Goal: Obtain resource: Obtain resource

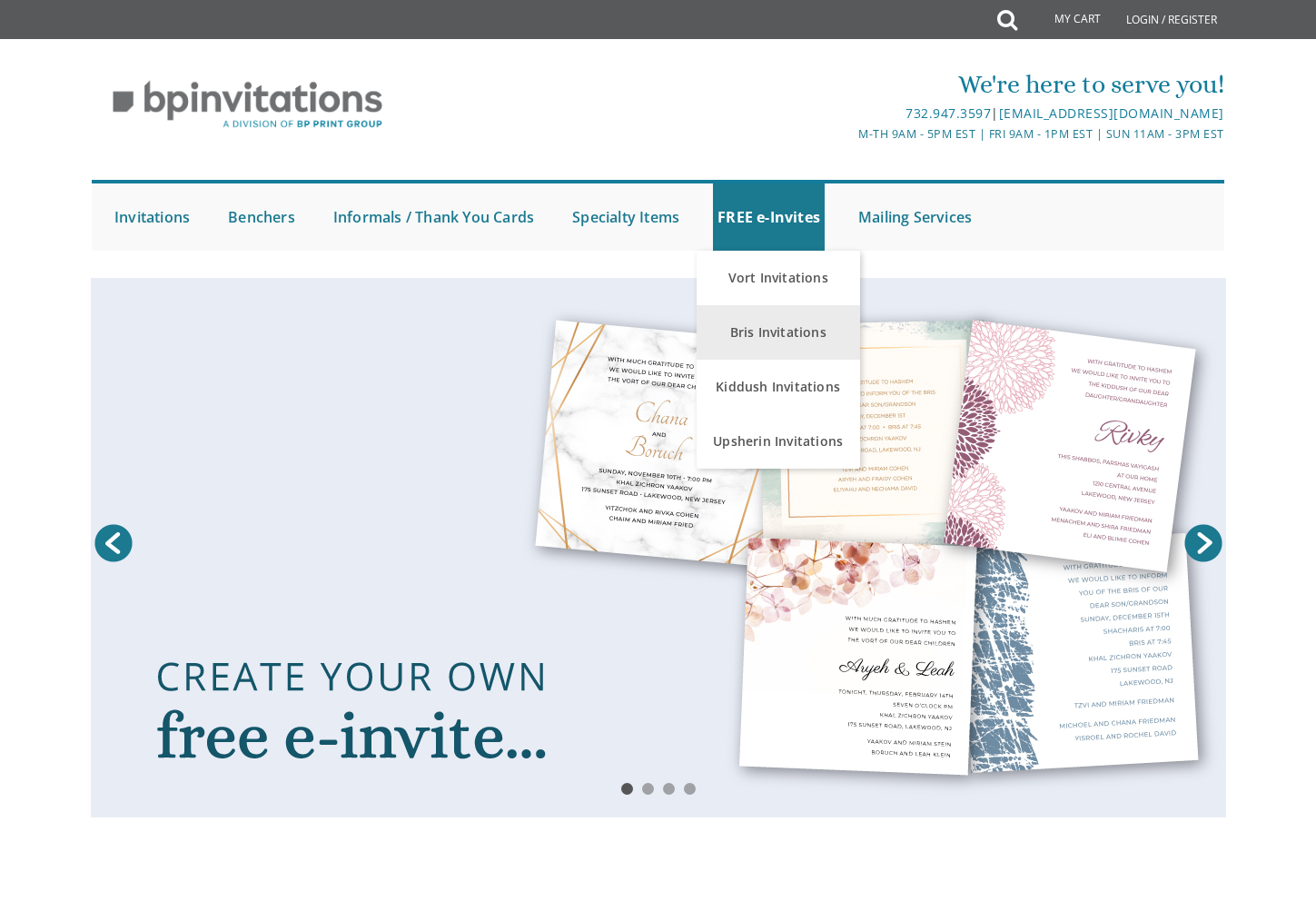
click at [796, 317] on link "Bris Invitations" at bounding box center [778, 332] width 163 height 54
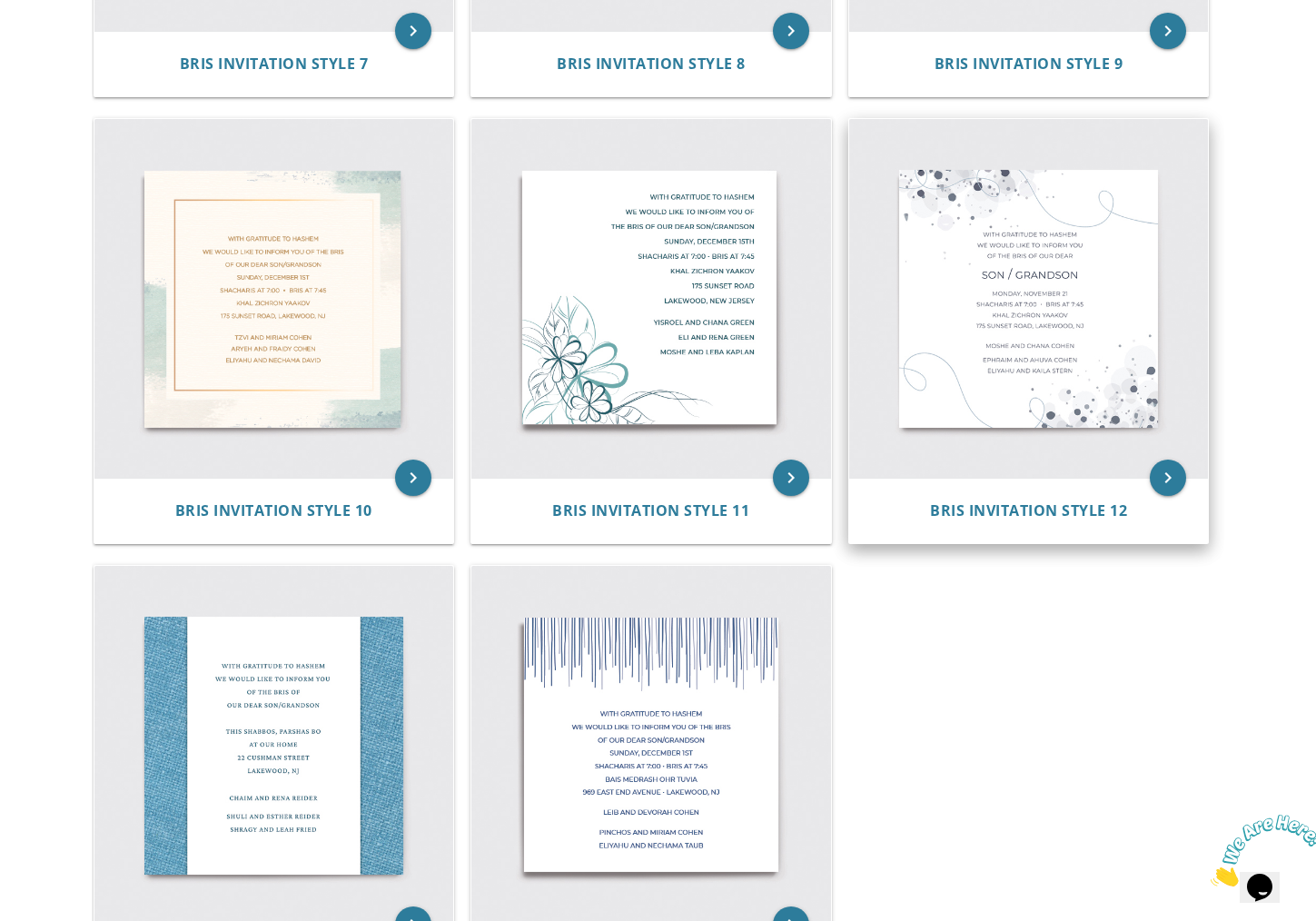
scroll to position [1664, 0]
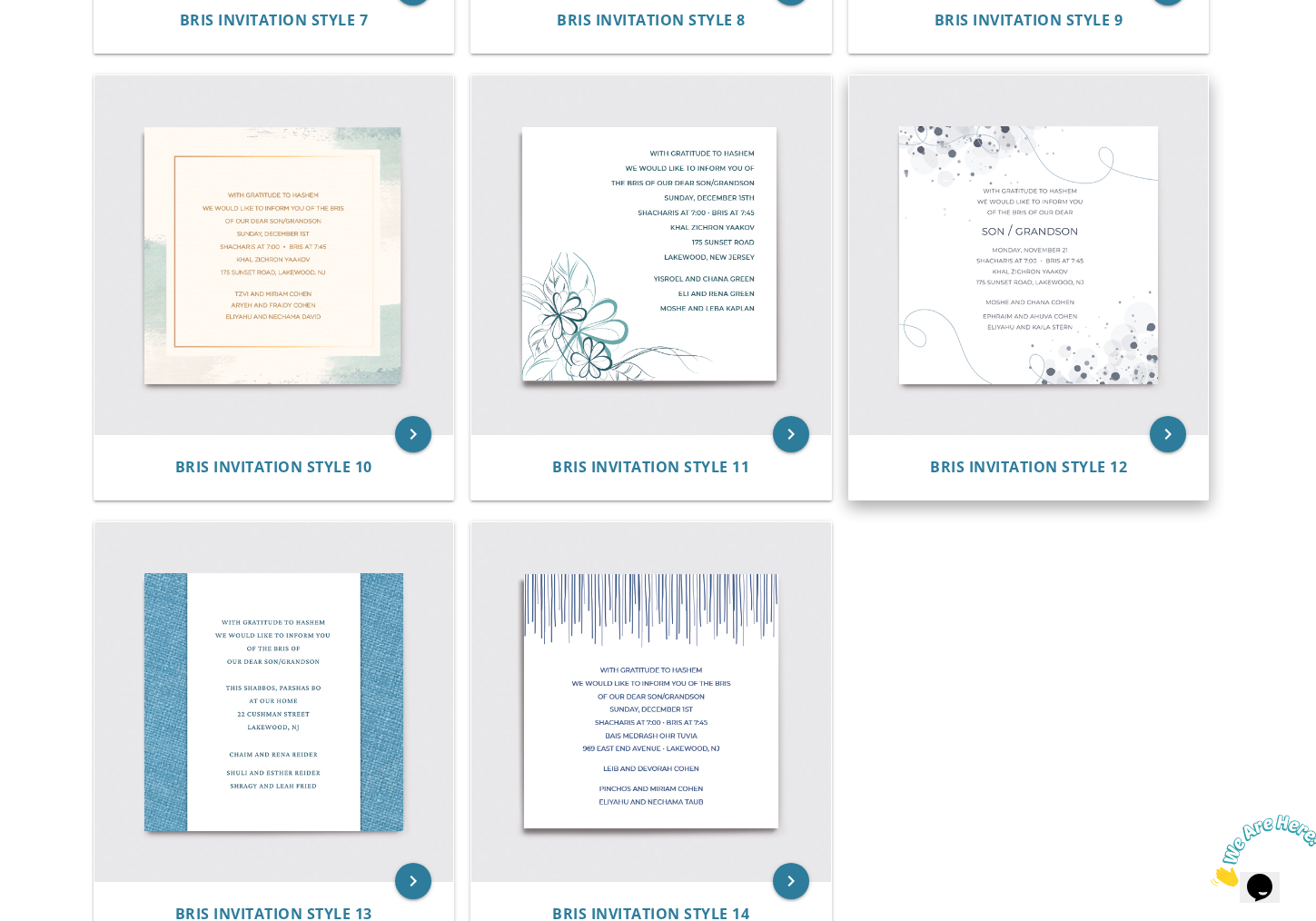
click at [973, 359] on img at bounding box center [1029, 254] width 360 height 359
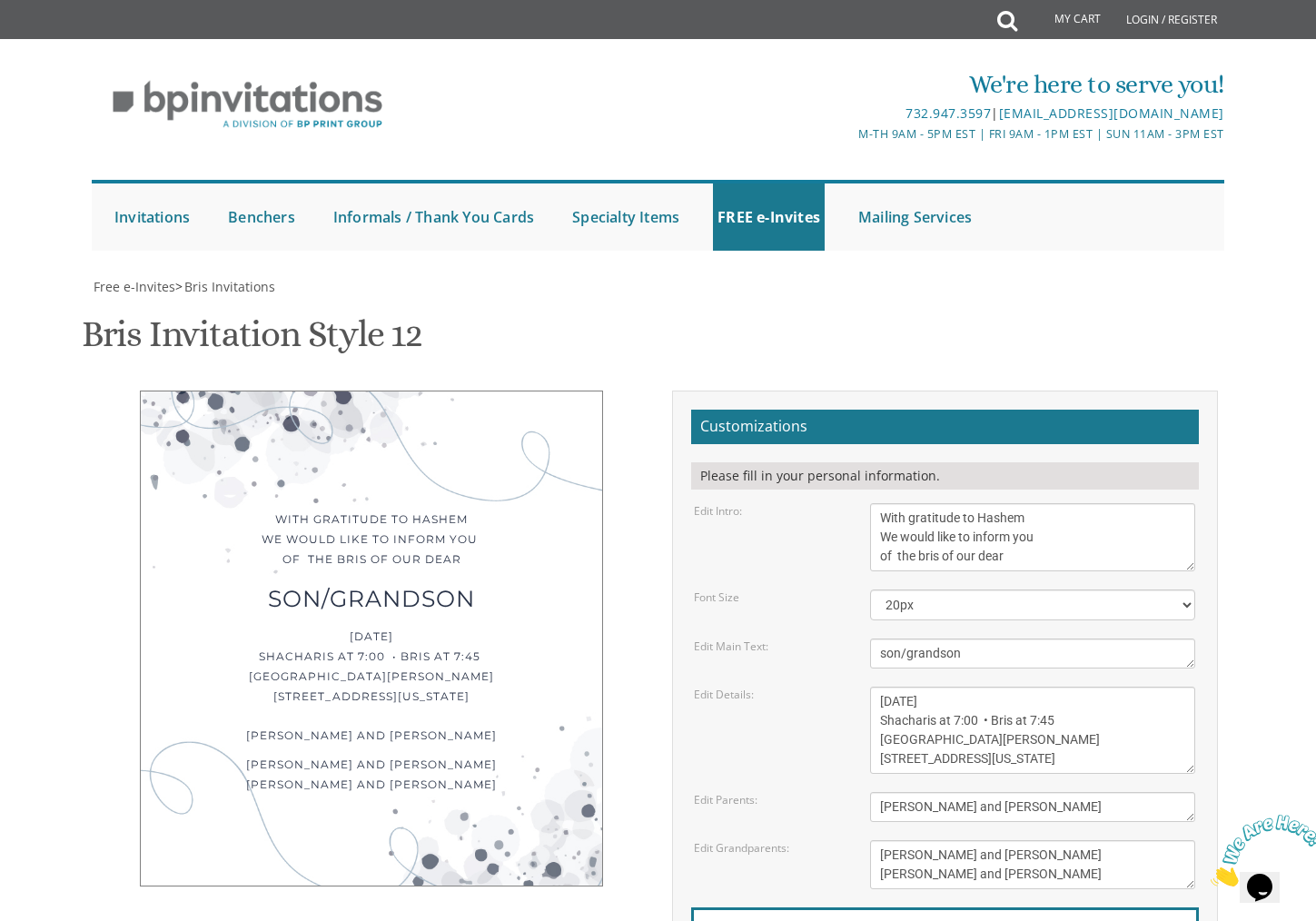
scroll to position [211, 0]
click at [347, 588] on div "son/grandson" at bounding box center [372, 598] width 389 height 20
click at [301, 588] on div "son/grandson" at bounding box center [372, 598] width 389 height 20
click at [976, 638] on textarea "son/grandson" at bounding box center [1032, 654] width 325 height 30
click at [1017, 503] on textarea "With gratitude to Hashem We would like to inform you of the bris of our dear" at bounding box center [1032, 537] width 325 height 68
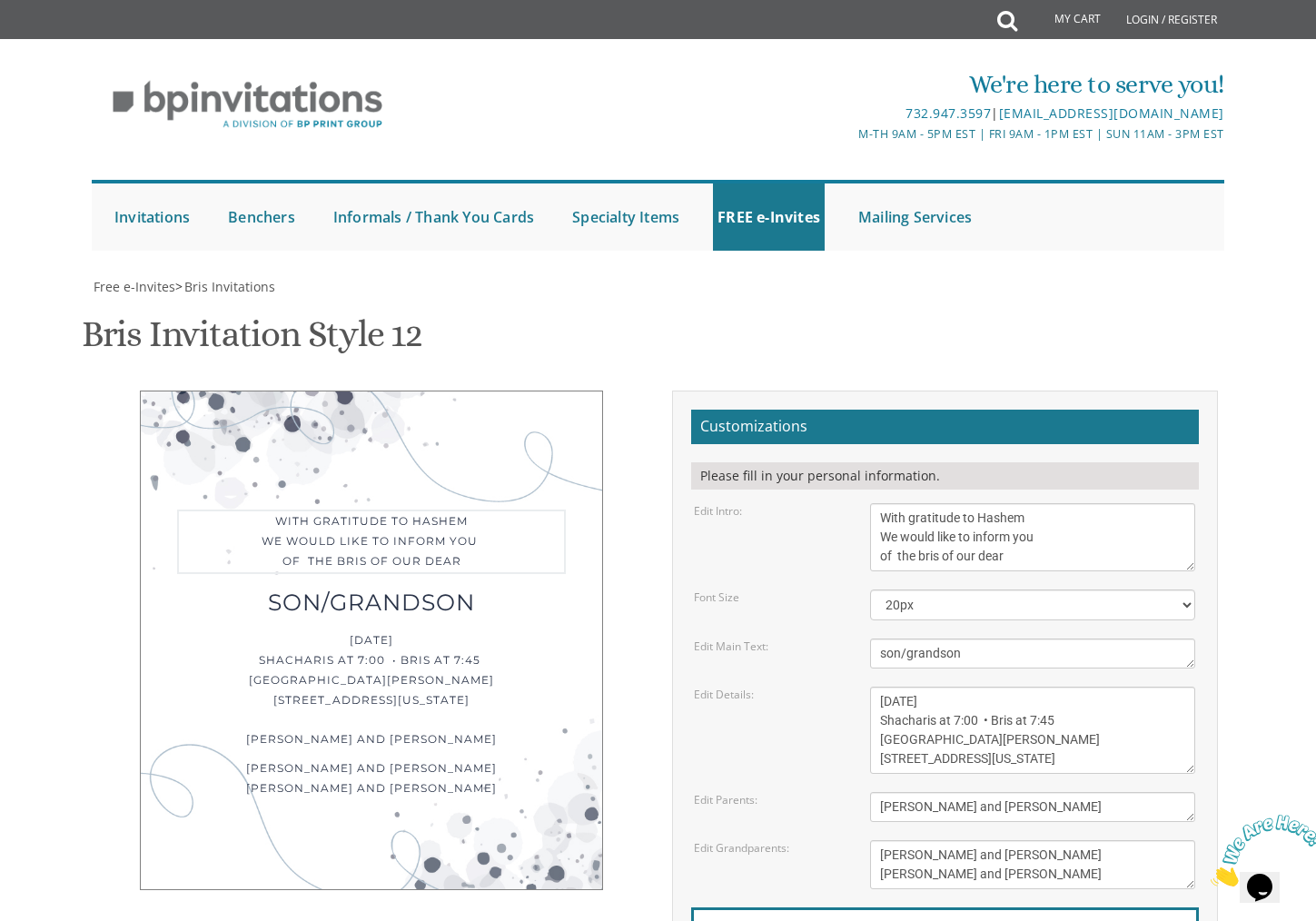
drag, startPoint x: 1013, startPoint y: 346, endPoint x: 997, endPoint y: 347, distance: 16.0
click at [997, 503] on textarea "With gratitude to Hashem We would like to inform you of the bris of our dear" at bounding box center [1032, 537] width 325 height 68
click at [1016, 503] on textarea "With gratitude to Hashem We would like to inform you of the bris of our dear" at bounding box center [1032, 537] width 325 height 68
click at [1013, 687] on textarea "Monday, November 21 Shacharis at 7:00 • Bris at 7:45 Khal Zichron Yaakov 175 Su…" at bounding box center [1032, 730] width 325 height 87
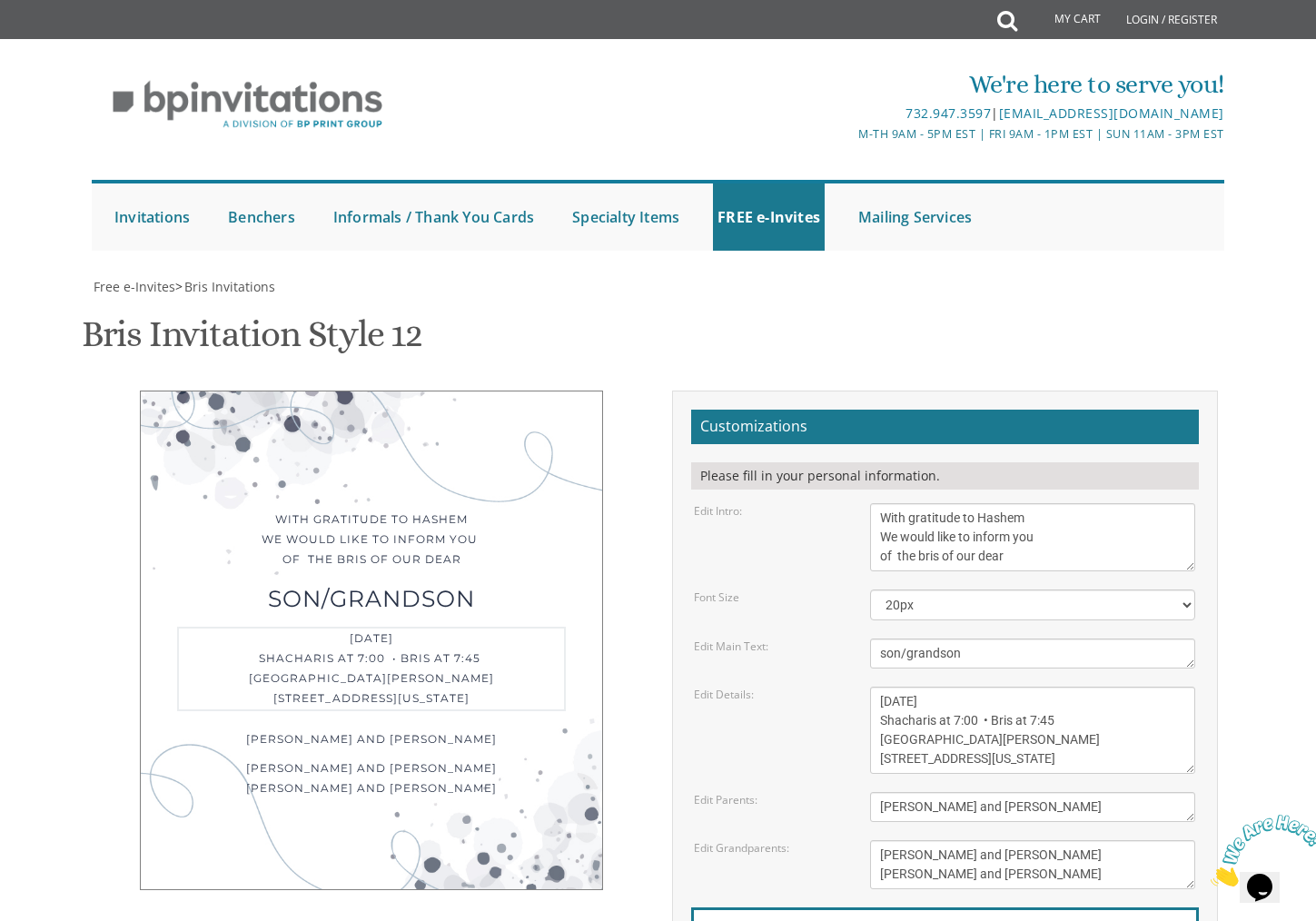
drag, startPoint x: 927, startPoint y: 387, endPoint x: 843, endPoint y: 389, distance: 84.0
click at [843, 687] on div "Edit Details: Monday, November 21 Shacharis at 7:00 • Bris at 7:45 Khal Zichron…" at bounding box center [944, 730] width 528 height 87
drag, startPoint x: 936, startPoint y: 385, endPoint x: 1012, endPoint y: 384, distance: 76.0
click at [1012, 687] on textarea "Monday, November 21 Shacharis at 7:00 • Bris at 7:45 Khal Zichron Yaakov 175 Su…" at bounding box center [1032, 730] width 325 height 87
click at [1068, 687] on textarea "Monday, November 21 Shacharis at 7:00 • Bris at 7:45 Khal Zichron Yaakov 175 Su…" at bounding box center [1032, 730] width 325 height 87
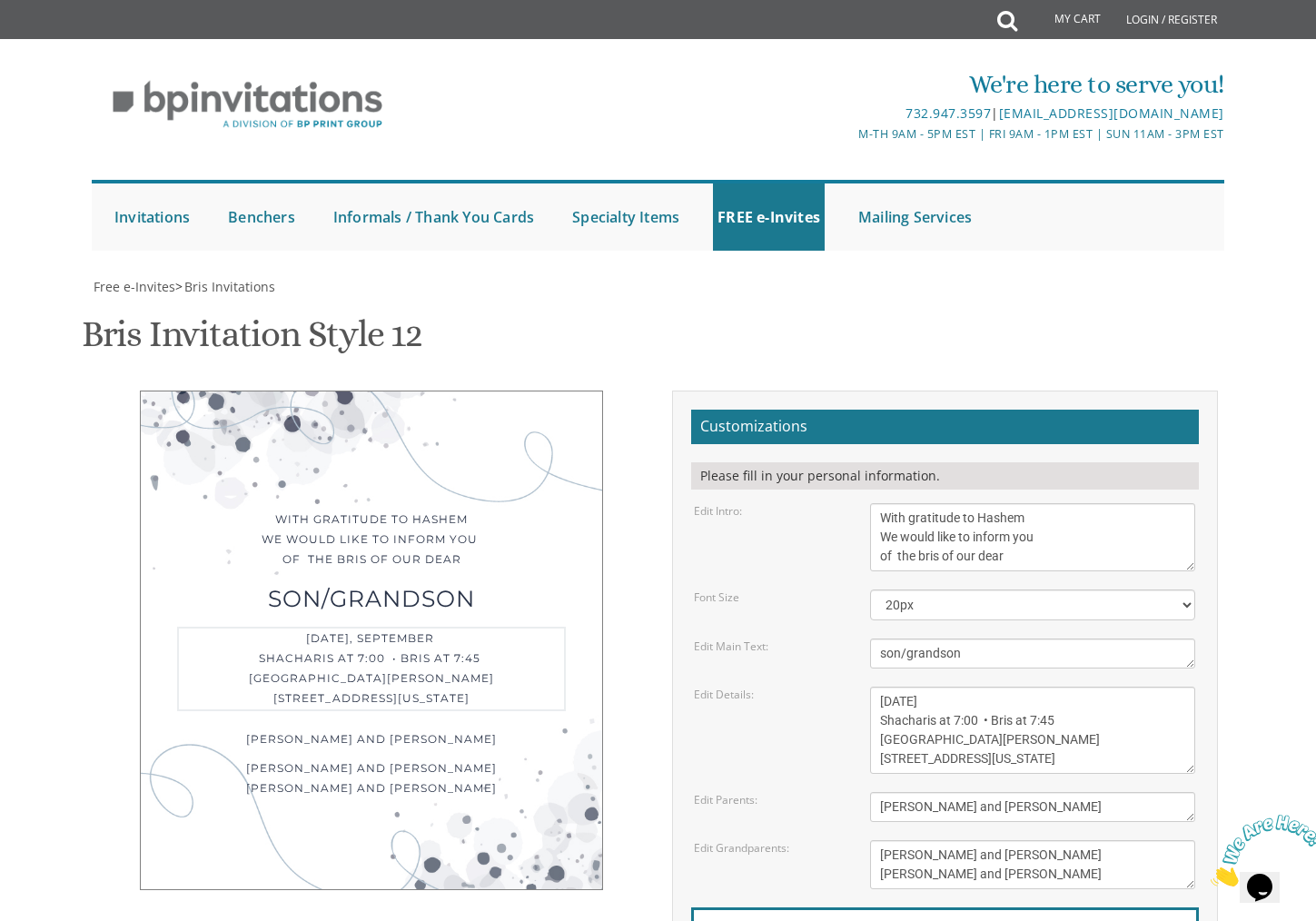
scroll to position [316, 0]
drag, startPoint x: 1002, startPoint y: 422, endPoint x: 858, endPoint y: 418, distance: 144.1
click at [858, 687] on div "Monday, November 21 Shacharis at 7:00 • Bris at 7:45 Khal Zichron Yaakov 175 Su…" at bounding box center [1032, 730] width 352 height 87
click at [1029, 687] on textarea "Monday, November 21 Shacharis at 7:00 • Bris at 7:45 Khal Zichron Yaakov 175 Su…" at bounding box center [1032, 730] width 325 height 87
drag, startPoint x: 880, startPoint y: 447, endPoint x: 1121, endPoint y: 447, distance: 241.0
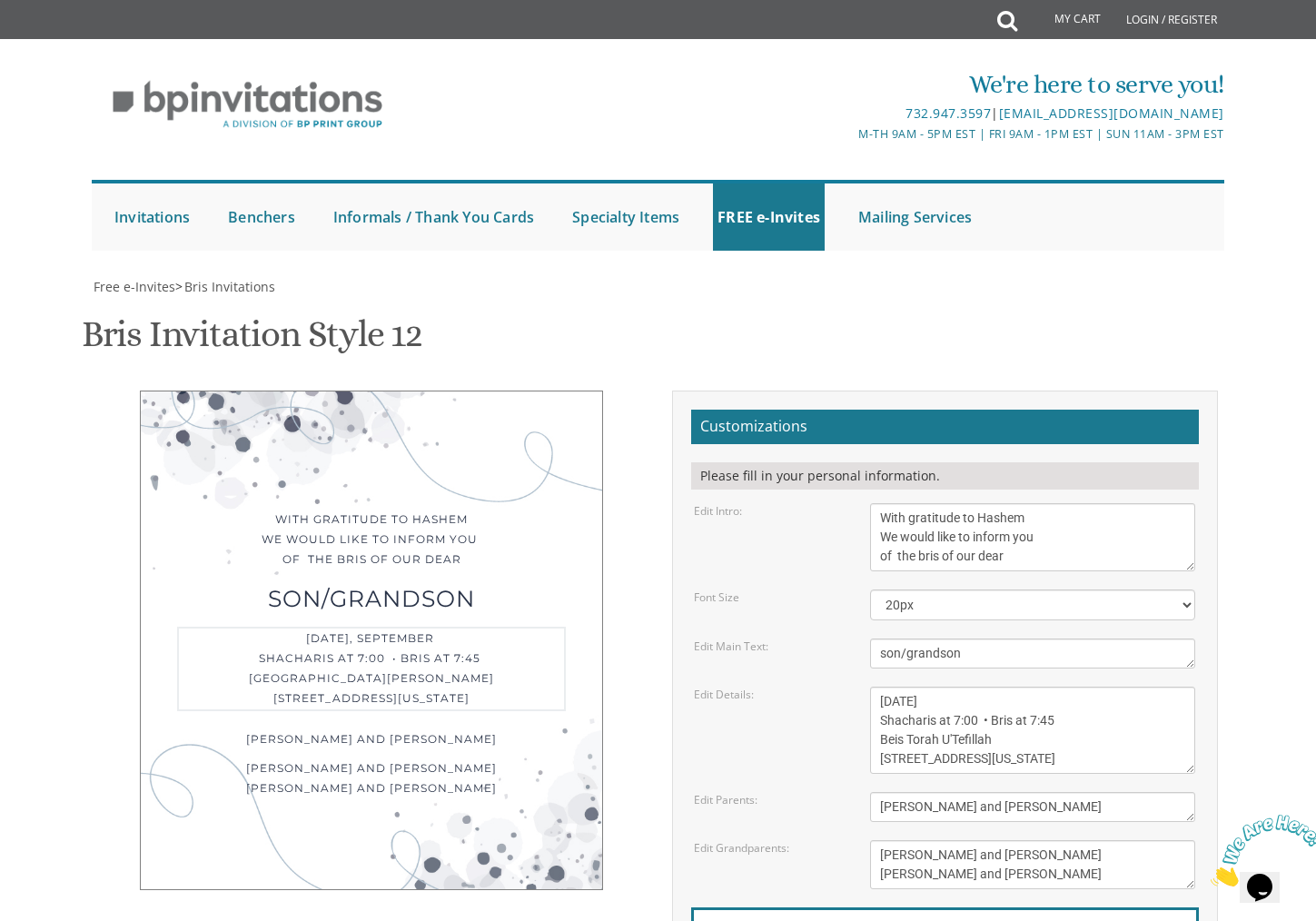
click at [1121, 687] on textarea "Monday, November 21 Shacharis at 7:00 • Bris at 7:45 Khal Zichron Yaakov 175 Su…" at bounding box center [1032, 730] width 325 height 87
drag, startPoint x: 893, startPoint y: 423, endPoint x: 1097, endPoint y: 443, distance: 205.0
click at [893, 687] on textarea "Monday, November 21 Shacharis at 7:00 • Bris at 7:45 Khal Zichron Yaakov 175 Su…" at bounding box center [1032, 730] width 325 height 87
drag, startPoint x: 866, startPoint y: 438, endPoint x: 822, endPoint y: 437, distance: 44.0
click at [822, 687] on div "Edit Details: Monday, November 21 Shacharis at 7:00 • Bris at 7:45 Khal Zichron…" at bounding box center [944, 730] width 528 height 87
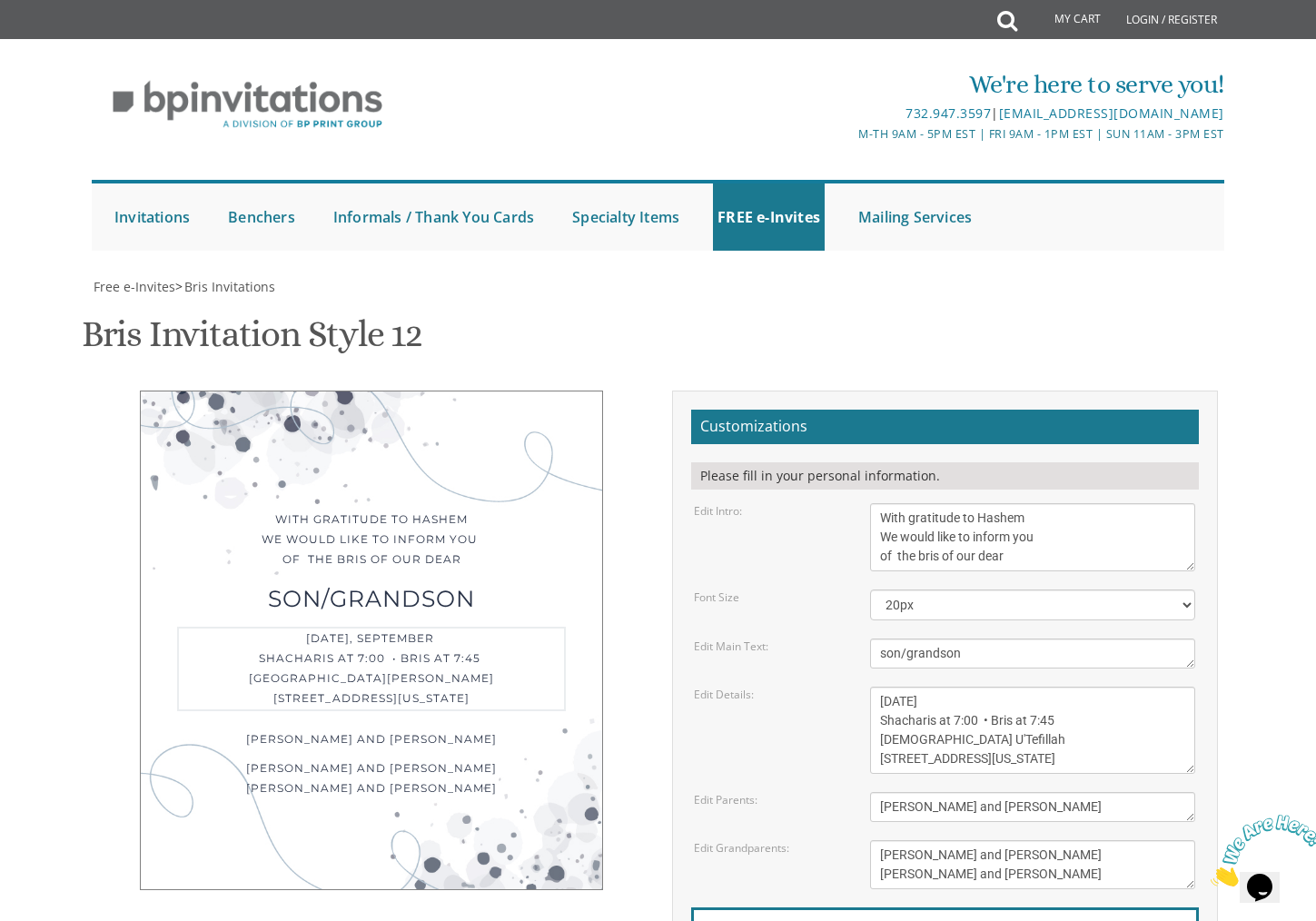
click at [1006, 687] on textarea "Monday, November 21 Shacharis at 7:00 • Bris at 7:45 Khal Zichron Yaakov 175 Su…" at bounding box center [1032, 730] width 325 height 87
type textarea "Tuesday, September 9 Shacharis at 7:00 • Bris at 7:45 Bais Torah U'Tefillah 218…"
drag, startPoint x: 1051, startPoint y: 490, endPoint x: 839, endPoint y: 491, distance: 212.0
click at [839, 792] on div "Edit Parents: Moshe and Chana Cohen" at bounding box center [944, 807] width 528 height 30
type textarea "Dovid and Kayla Polster"
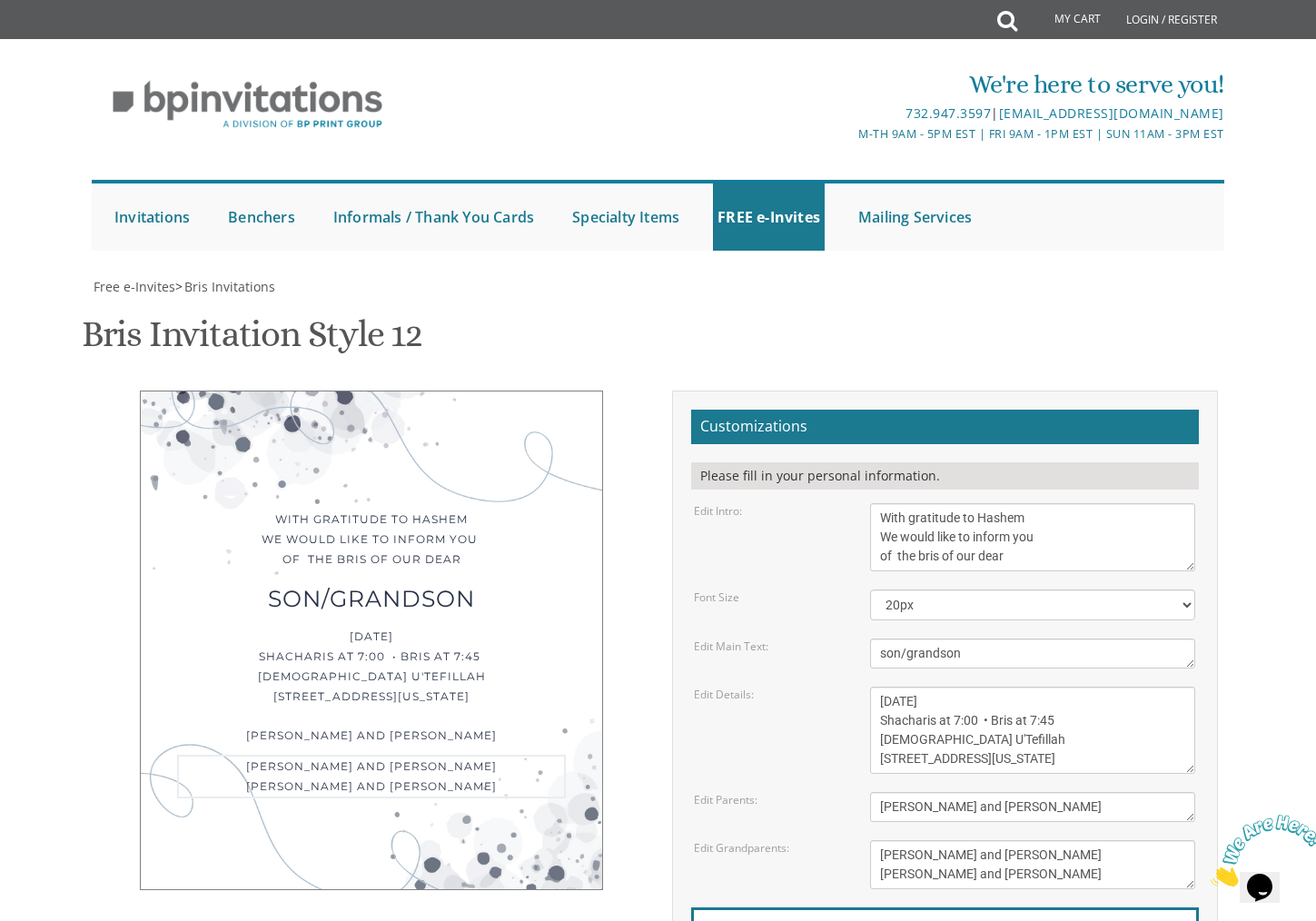
drag, startPoint x: 1054, startPoint y: 539, endPoint x: 826, endPoint y: 529, distance: 228.2
click at [826, 839] on div "Edit Grandparents: Ephraim and Ahuva Cohen Eliyahu and Kaila Stern" at bounding box center [944, 864] width 528 height 49
drag, startPoint x: 944, startPoint y: 559, endPoint x: 728, endPoint y: 553, distance: 216.1
click at [728, 839] on div "Edit Grandparents: Ephraim and Ahuva Cohen Eliyahu and Kaila Stern" at bounding box center [944, 864] width 528 height 49
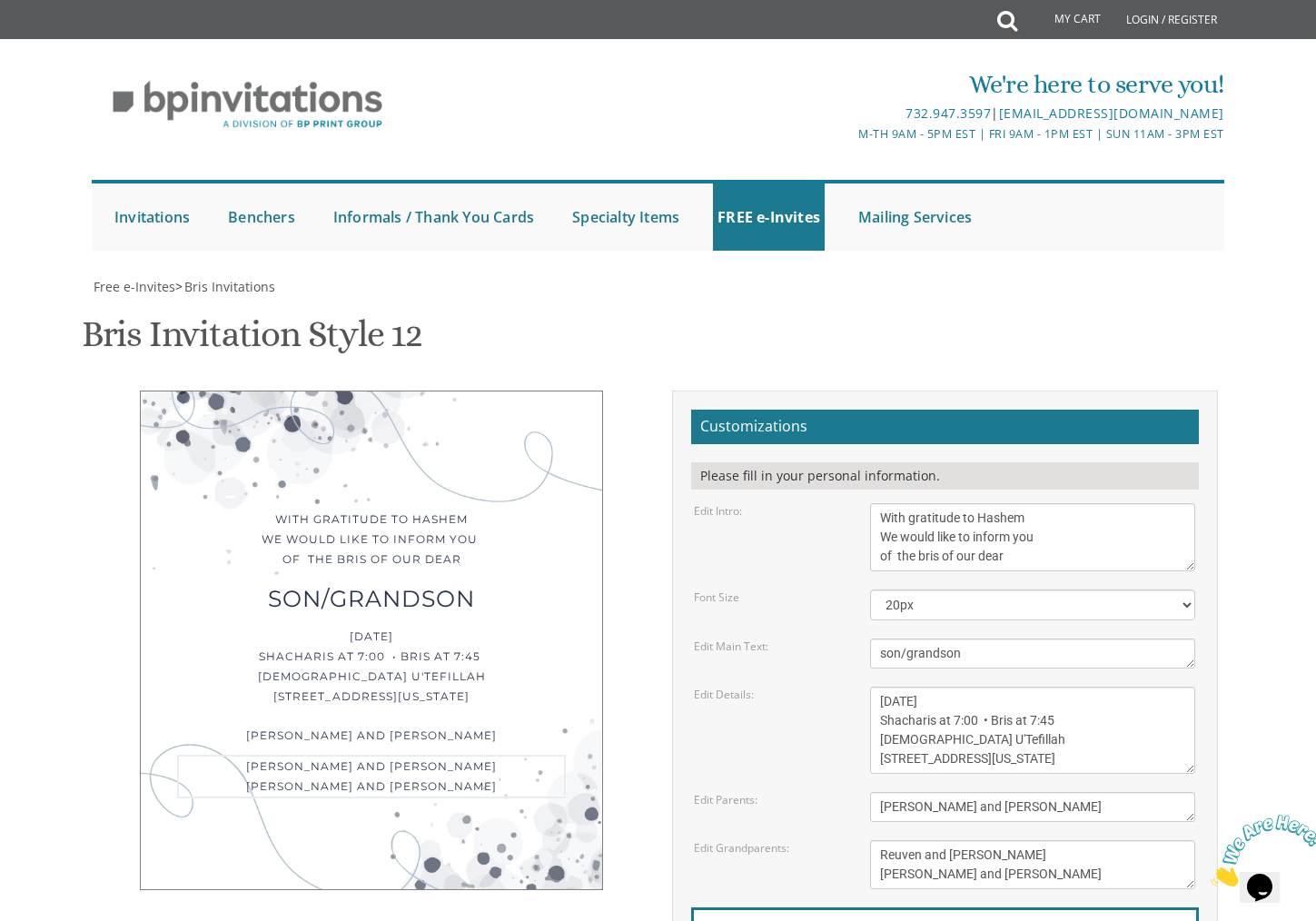
type textarea "Reuven and Devorah Kigel Jeff and Lori Polster"
drag, startPoint x: 1108, startPoint y: 788, endPoint x: 674, endPoint y: 771, distance: 434.3
click at [734, 920] on label "Email Address*" at bounding box center [751, 939] width 96 height 19
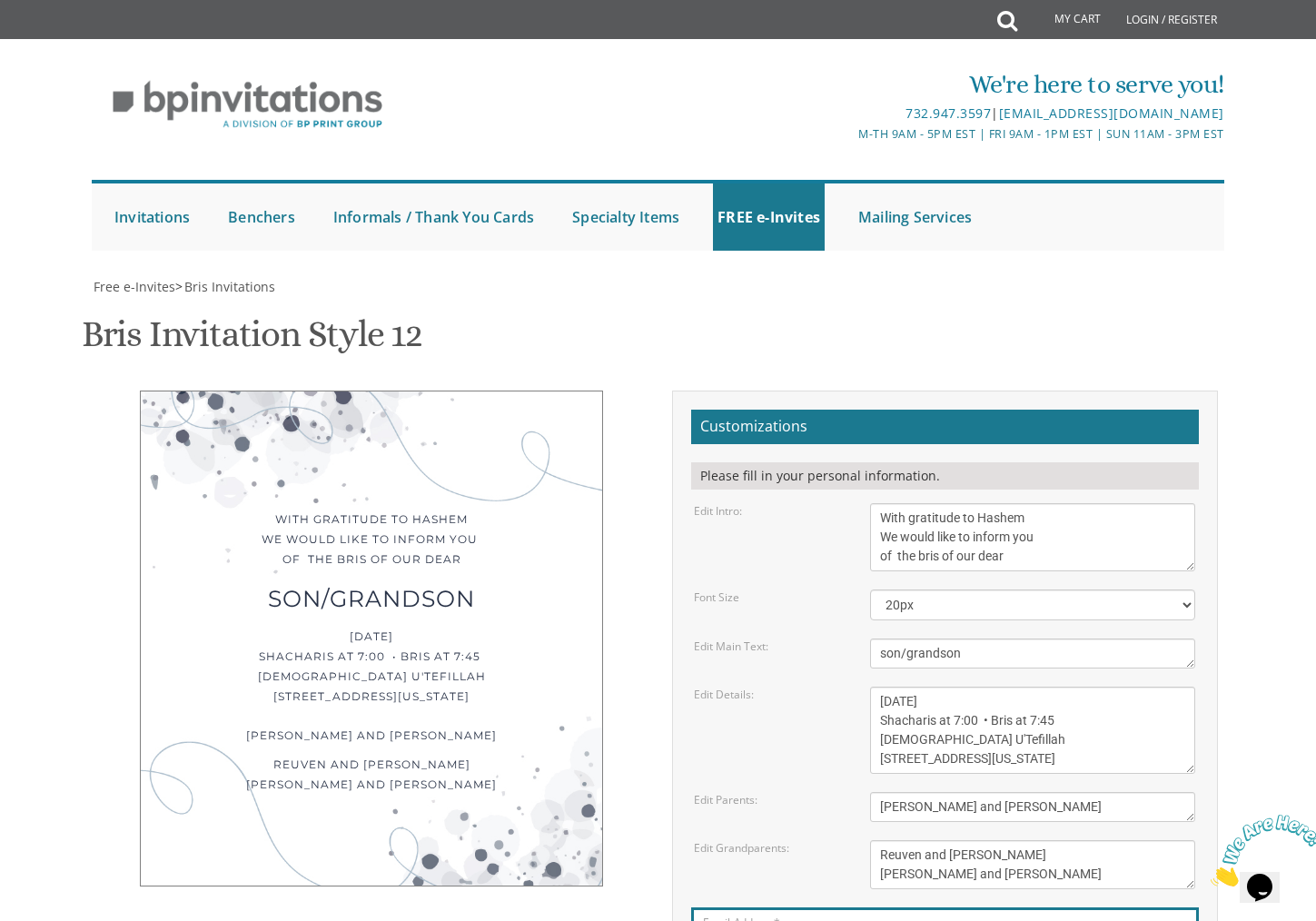
type input "devorahkigel@gmail.com"
